Goal: Information Seeking & Learning: Learn about a topic

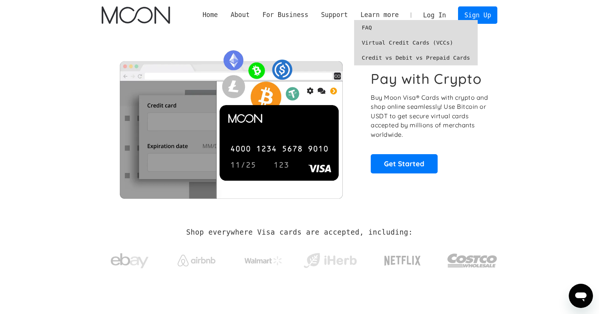
click at [374, 27] on link "FAQ" at bounding box center [416, 27] width 124 height 15
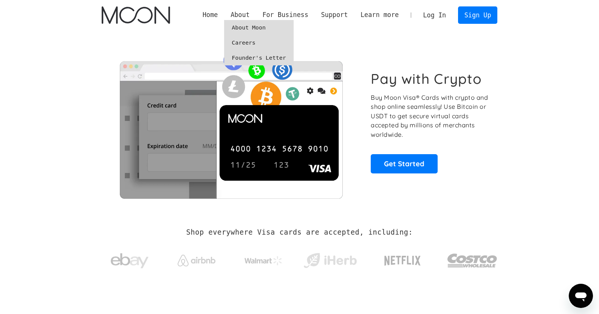
click at [273, 29] on link "About Moon" at bounding box center [258, 27] width 69 height 15
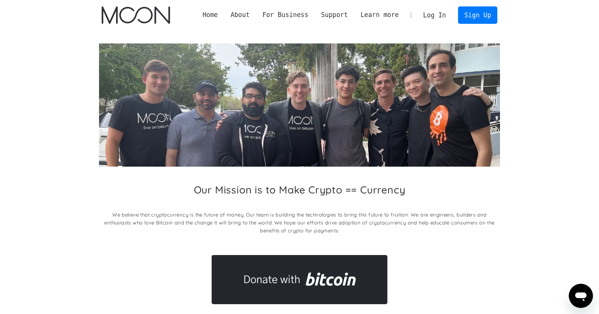
click at [254, 222] on p "We believe that cryptocurrency is the future of money. Our team is building the…" at bounding box center [299, 223] width 401 height 24
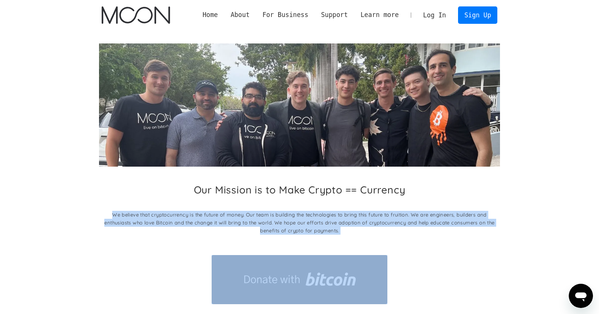
click at [254, 222] on p "We believe that cryptocurrency is the future of money. Our team is building the…" at bounding box center [299, 223] width 401 height 24
click at [239, 311] on div "Our Mission is to Make Crypto == Currency We believe that cryptocurrency is the…" at bounding box center [299, 173] width 401 height 287
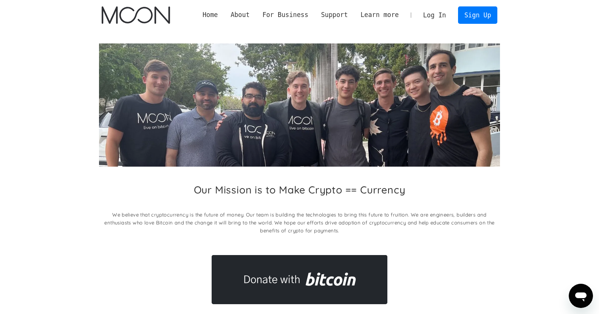
click at [320, 215] on p "We believe that cryptocurrency is the future of money. Our team is building the…" at bounding box center [299, 223] width 401 height 24
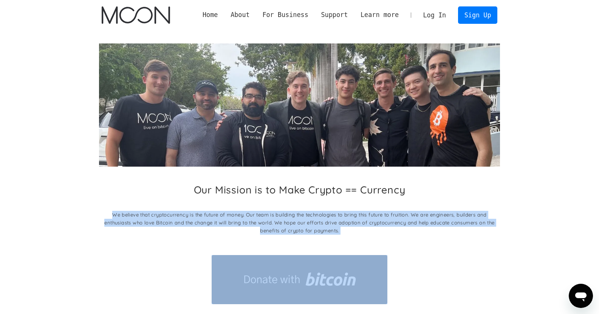
click at [320, 215] on p "We believe that cryptocurrency is the future of money. Our team is building the…" at bounding box center [299, 223] width 401 height 24
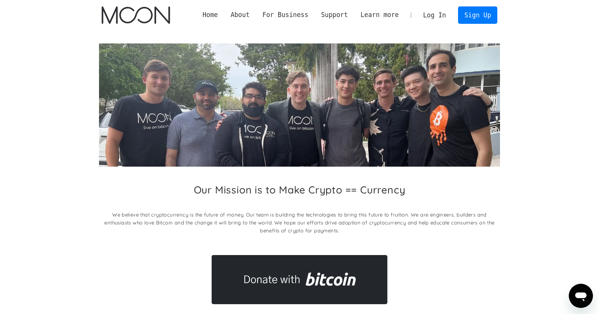
click at [201, 15] on div "Home About About Moon Careers Founder's Letter For Business Business Moon APIs …" at bounding box center [299, 15] width 418 height 30
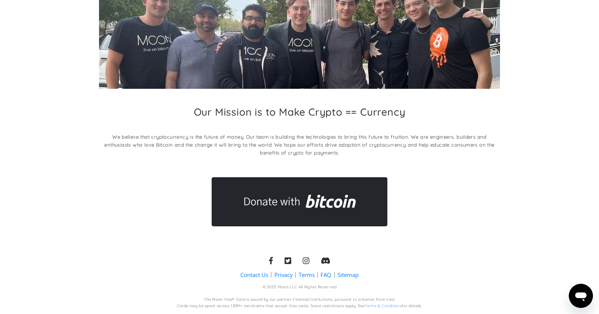
scroll to position [77, 0]
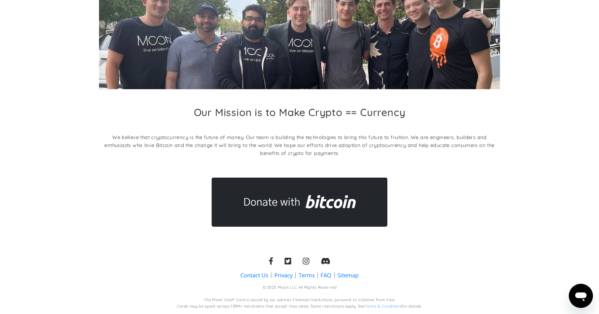
click at [295, 140] on p "We believe that cryptocurrency is the future of money. Our team is building the…" at bounding box center [299, 145] width 401 height 24
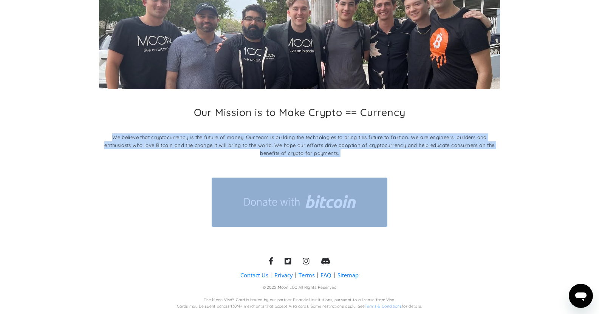
click at [295, 140] on p "We believe that cryptocurrency is the future of money. Our team is building the…" at bounding box center [299, 145] width 401 height 24
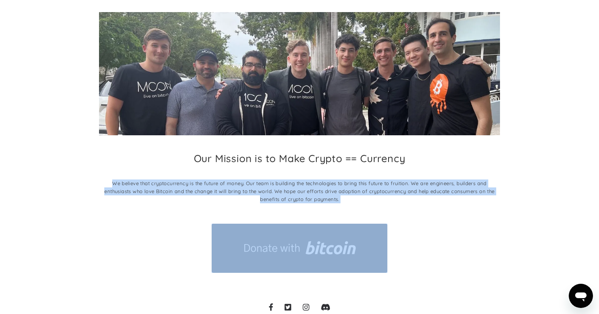
scroll to position [0, 0]
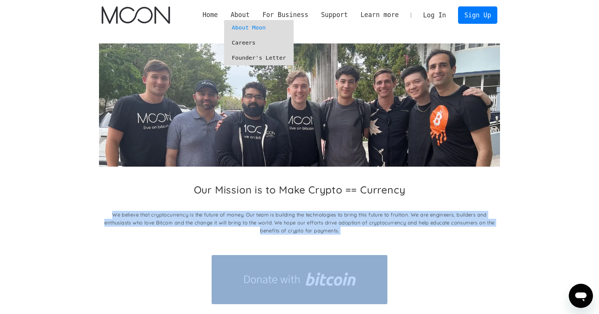
click at [264, 28] on link "About Moon" at bounding box center [258, 27] width 69 height 15
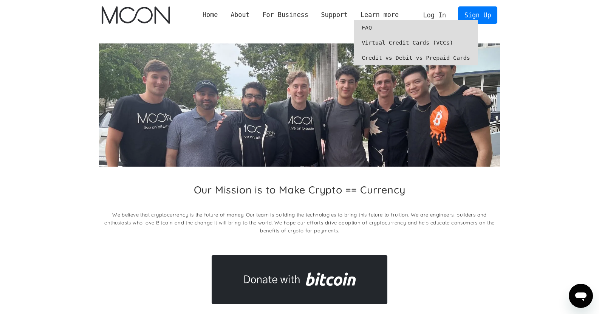
click at [379, 31] on link "FAQ" at bounding box center [416, 27] width 124 height 15
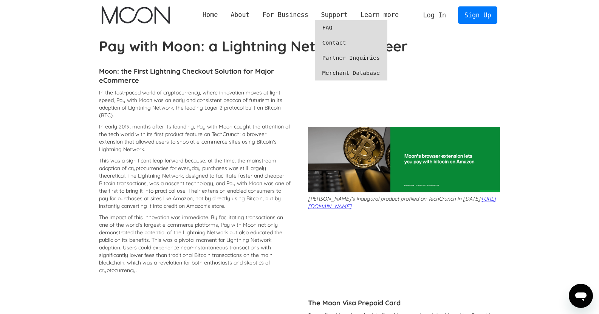
click at [342, 29] on link "FAQ" at bounding box center [351, 27] width 73 height 15
